Goal: Task Accomplishment & Management: Complete application form

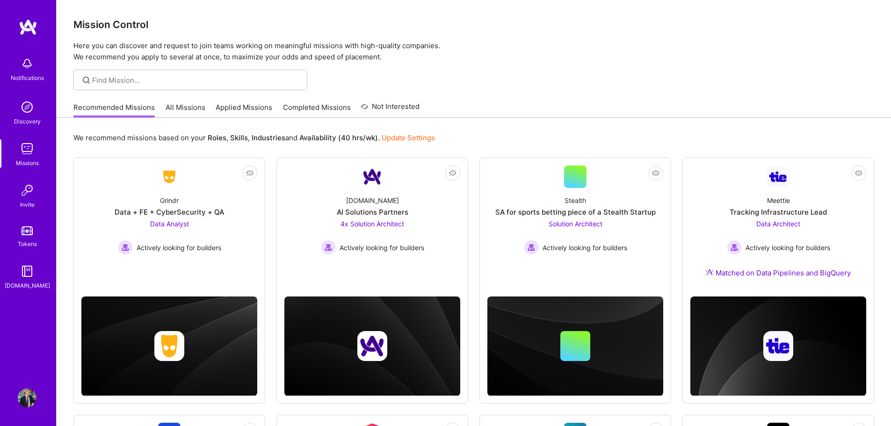
click at [294, 112] on link "Completed Missions" at bounding box center [317, 109] width 68 height 15
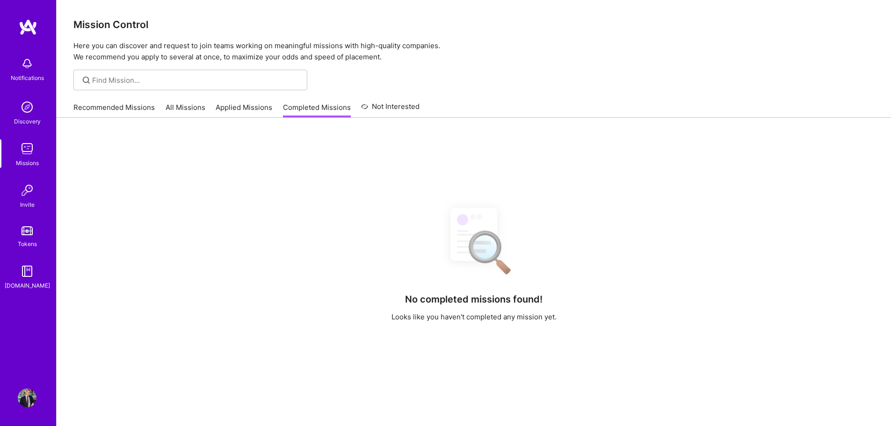
click at [256, 105] on link "Applied Missions" at bounding box center [244, 109] width 57 height 15
click at [181, 110] on link "All Missions" at bounding box center [186, 109] width 40 height 15
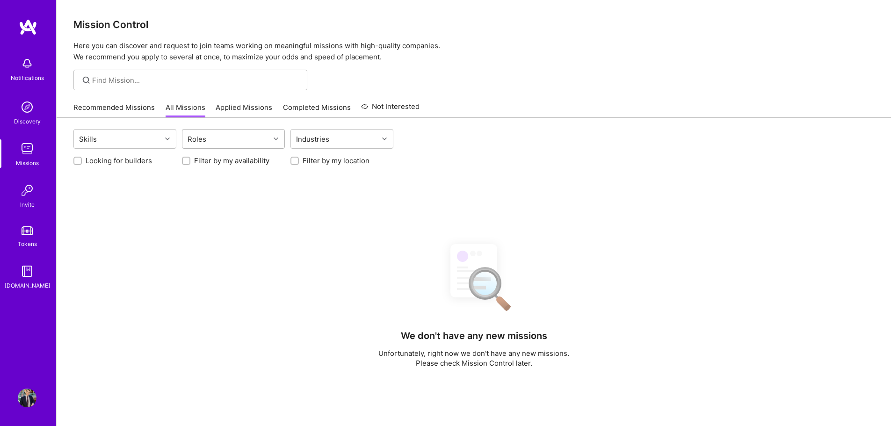
click at [249, 139] on div "Roles" at bounding box center [225, 139] width 87 height 19
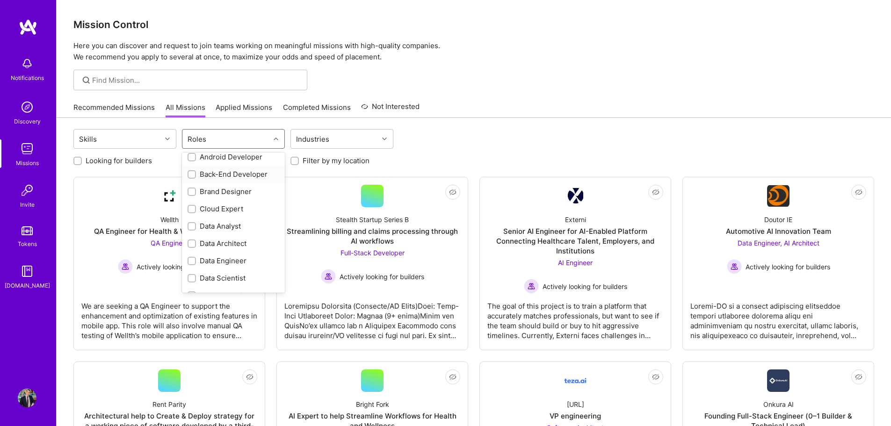
scroll to position [140, 0]
click at [231, 161] on div "Data Analyst" at bounding box center [234, 161] width 92 height 10
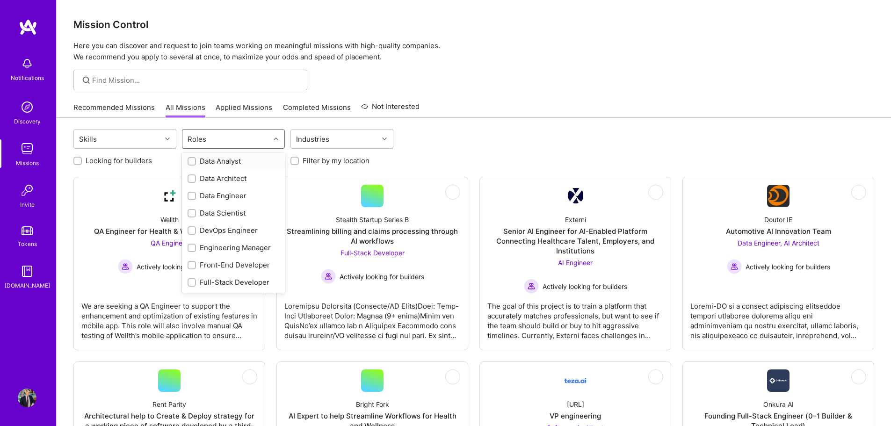
checkbox input "true"
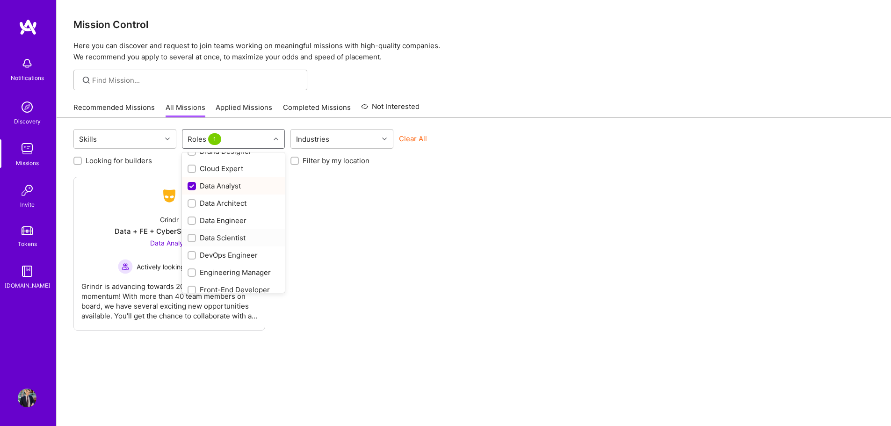
scroll to position [94, 0]
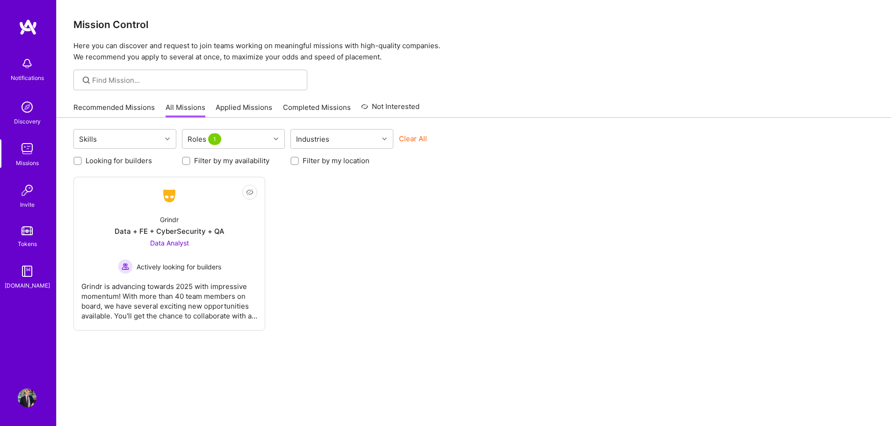
click at [614, 225] on div "Not Interested Grindr Data + FE + CyberSecurity + QA Data Analyst Actively look…" at bounding box center [473, 254] width 801 height 154
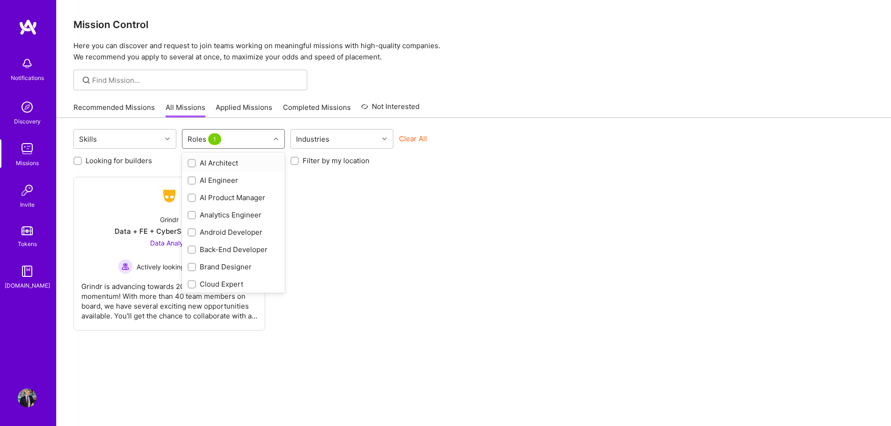
click at [253, 140] on div "Roles 1" at bounding box center [225, 139] width 87 height 19
click at [239, 212] on div "Data Scientist" at bounding box center [234, 213] width 92 height 10
checkbox input "true"
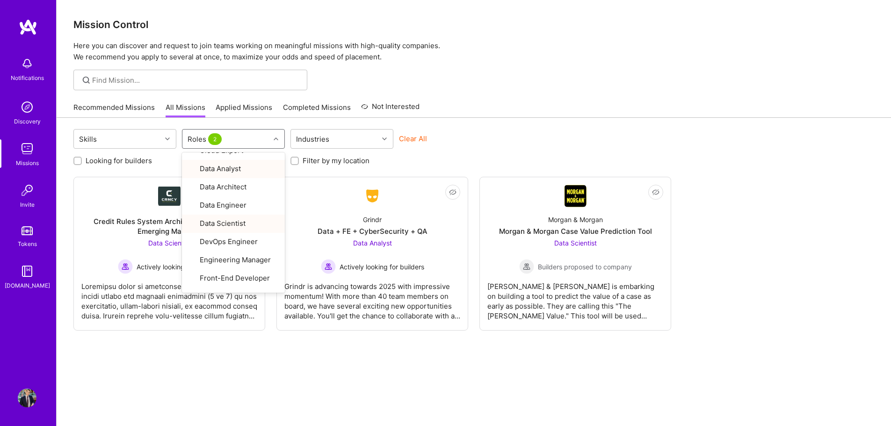
click at [723, 235] on div "Not Interested Credit Rules System Architect (Microcredit / Emerging Markets) D…" at bounding box center [473, 254] width 801 height 154
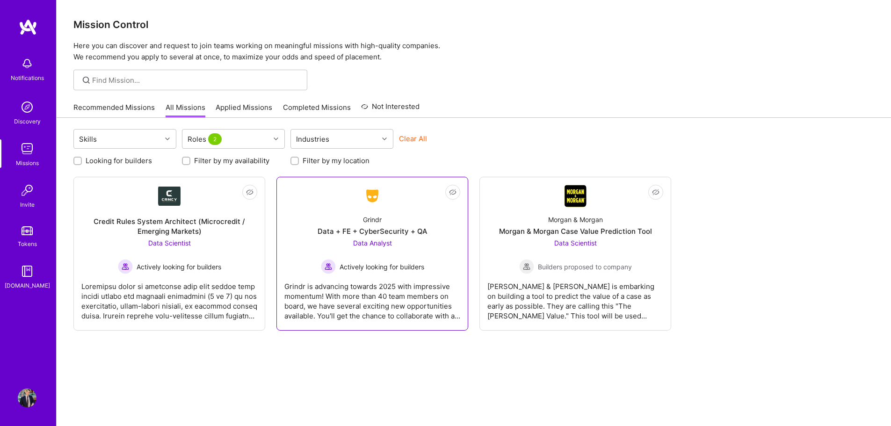
click at [376, 236] on div "Data + FE + CyberSecurity + QA" at bounding box center [372, 231] width 109 height 10
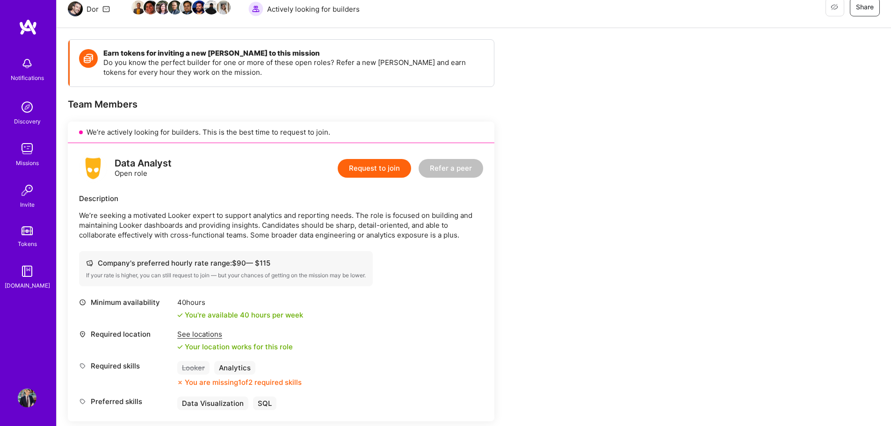
scroll to position [94, 0]
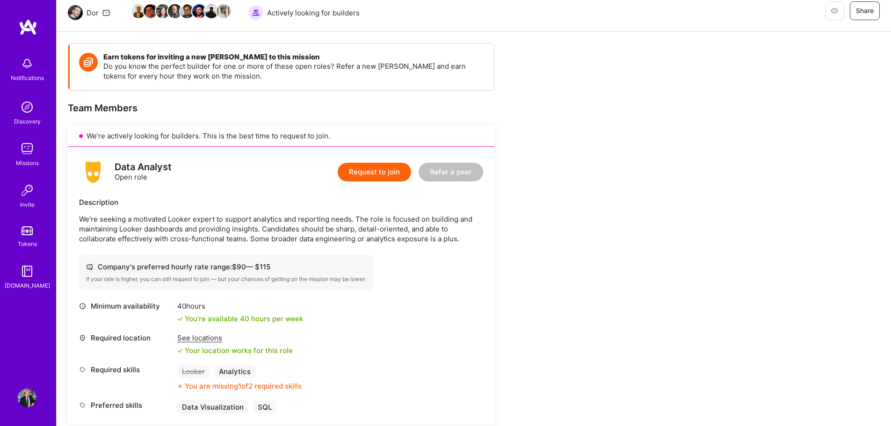
click at [363, 179] on button "Request to join" at bounding box center [374, 172] width 73 height 19
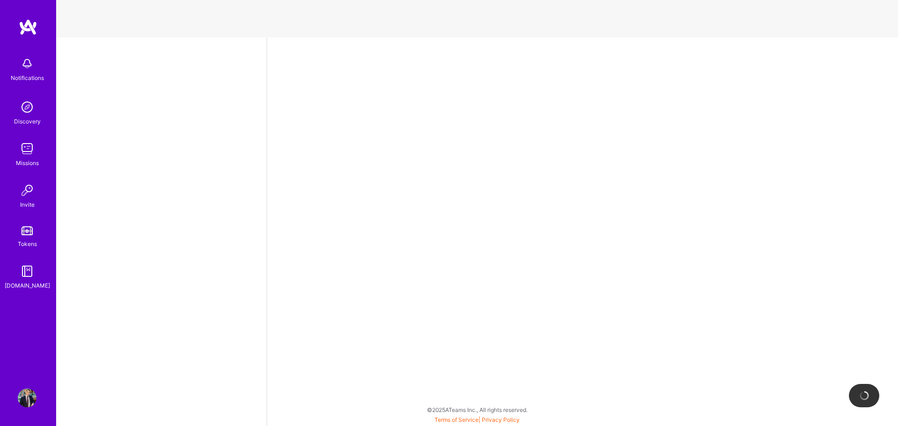
select select "CA"
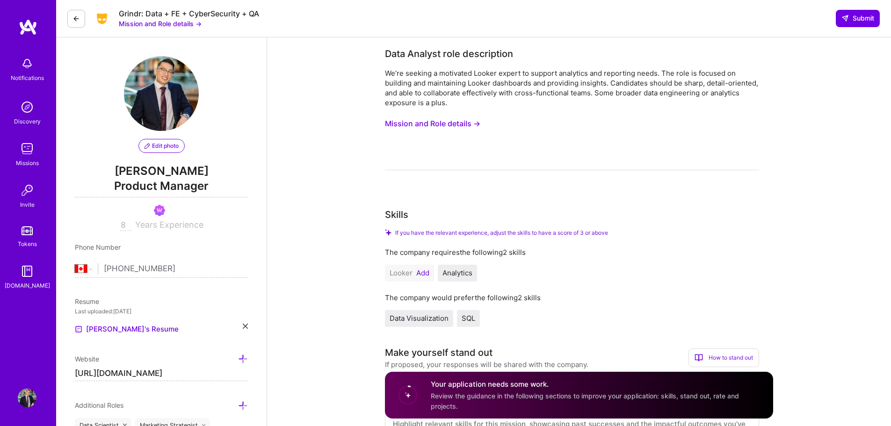
click at [451, 125] on button "Mission and Role details →" at bounding box center [432, 123] width 95 height 17
